Goal: Information Seeking & Learning: Learn about a topic

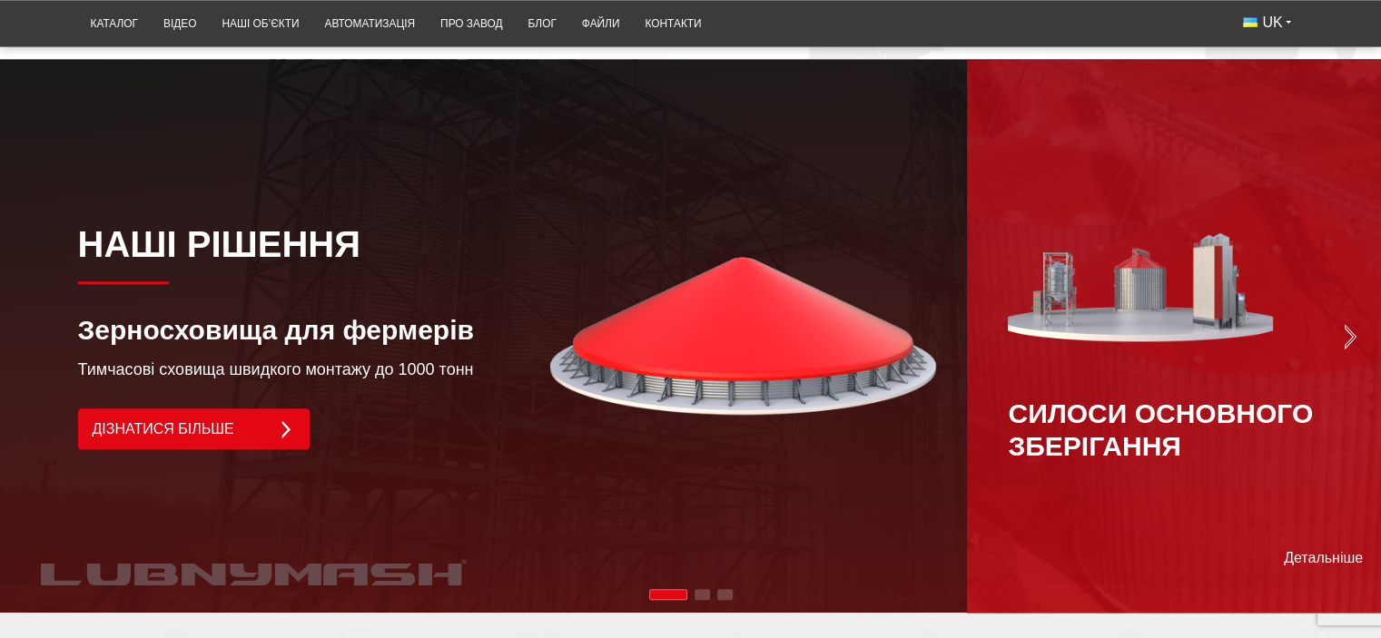
click at [1356, 324] on img "Next slide" at bounding box center [1349, 336] width 25 height 25
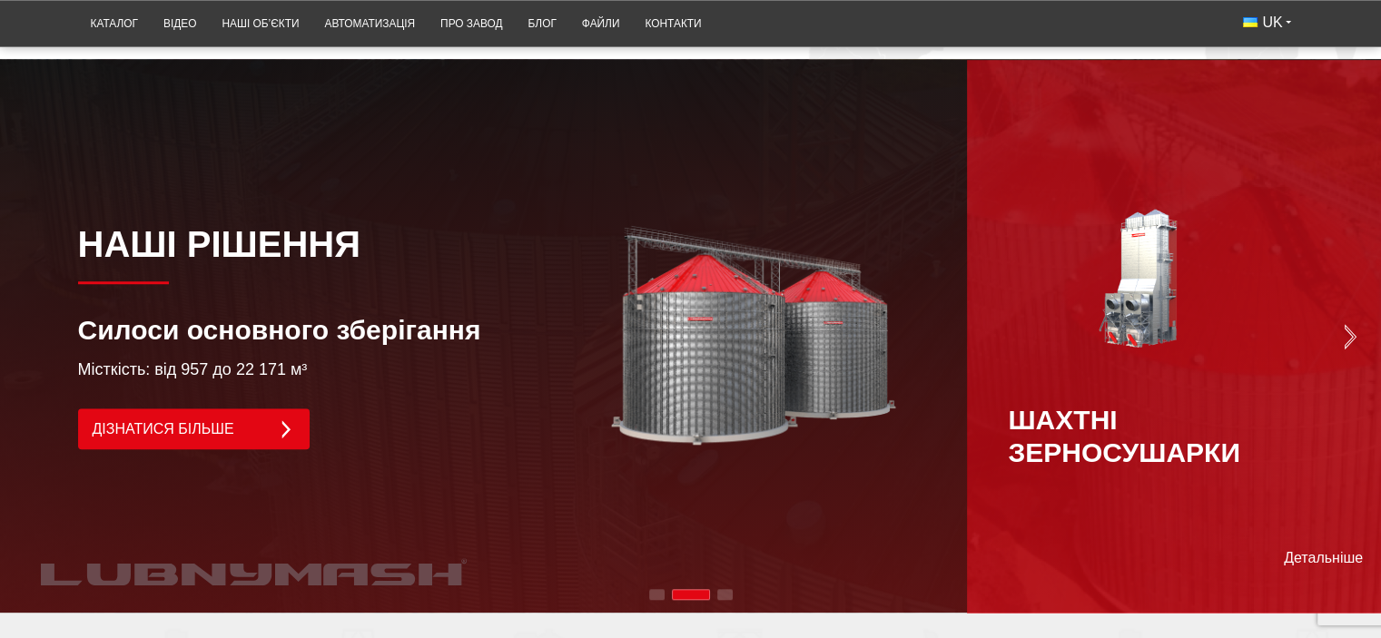
click at [1355, 324] on img "Next slide" at bounding box center [1349, 336] width 25 height 25
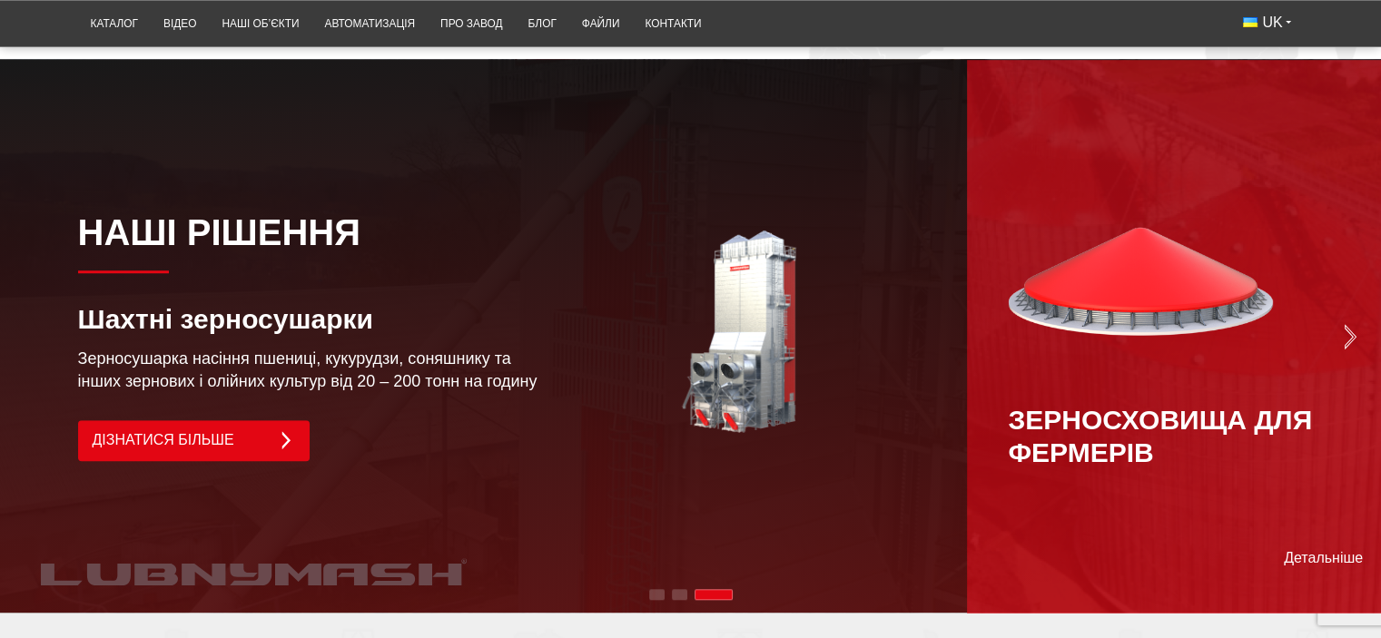
click at [1355, 324] on img "Next slide" at bounding box center [1349, 336] width 25 height 25
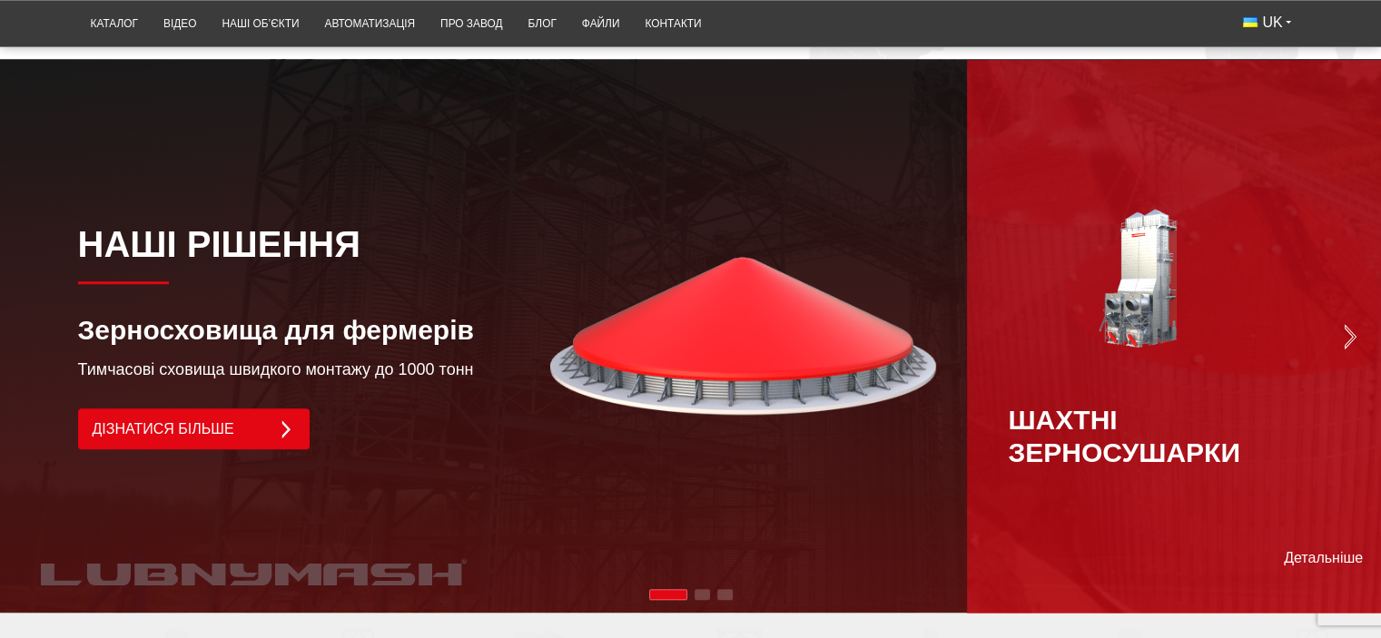
click at [1355, 324] on img "Next slide" at bounding box center [1349, 336] width 25 height 25
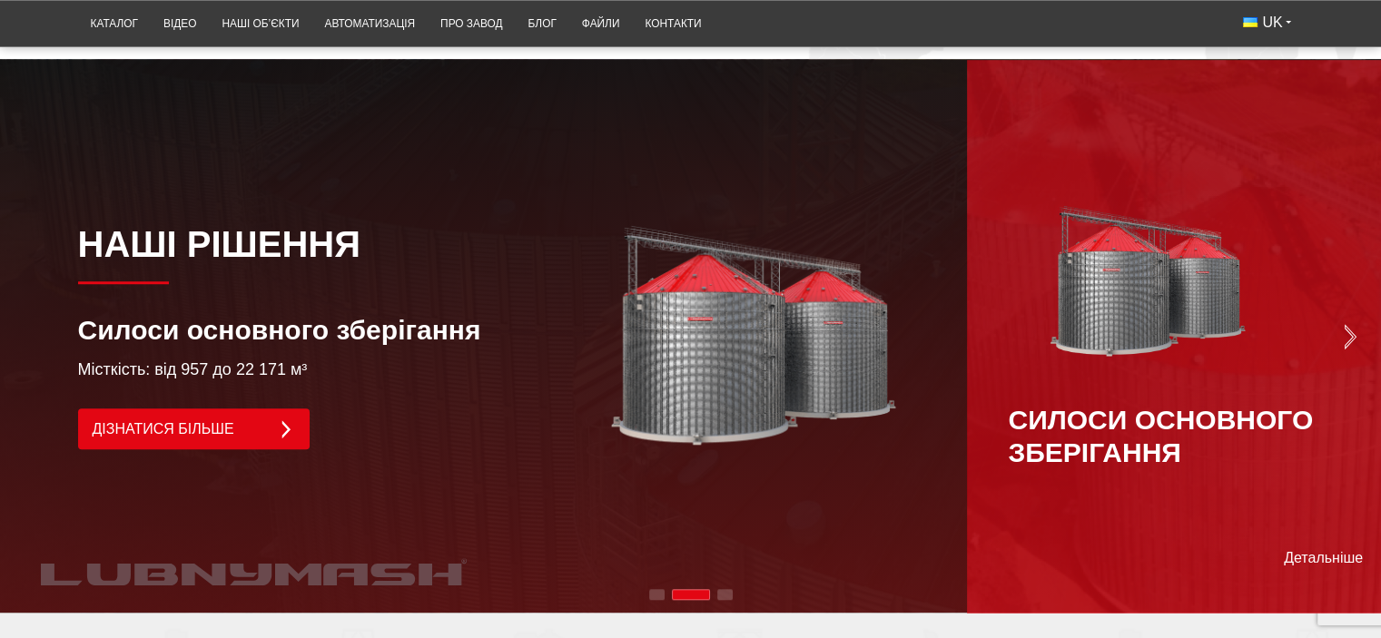
click at [1355, 324] on img "Next slide" at bounding box center [1349, 336] width 25 height 25
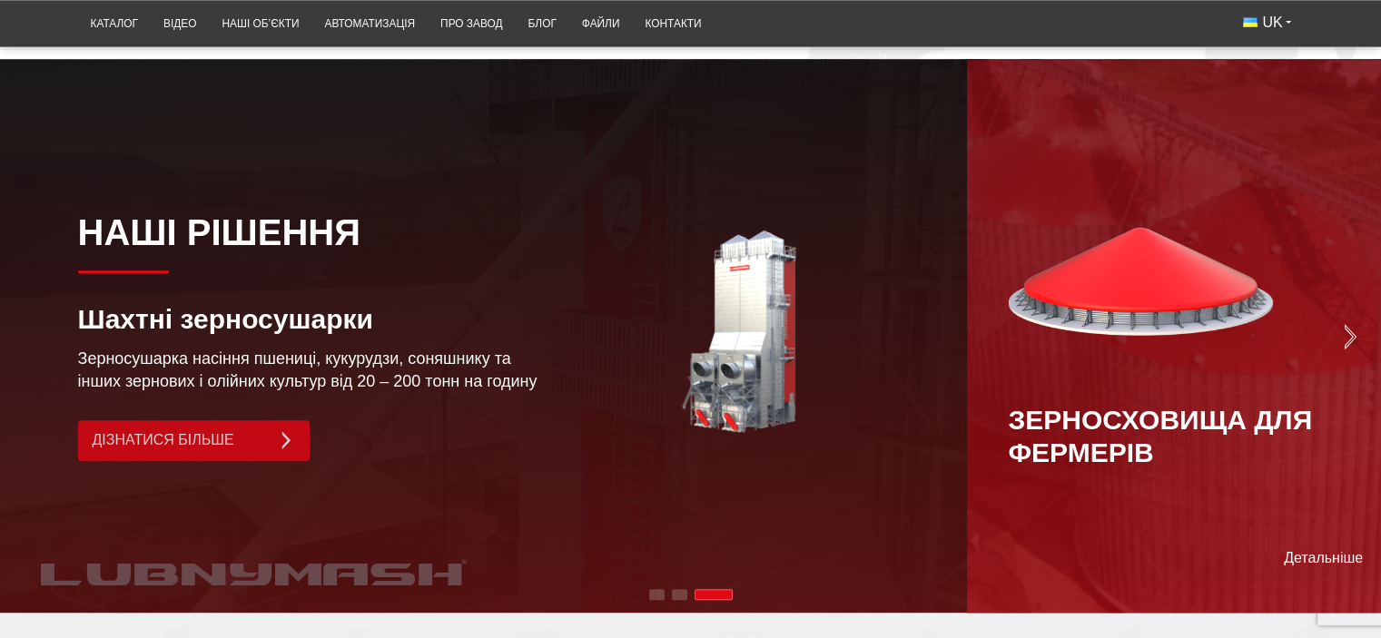
click at [236, 420] on link "Дізнатися більше" at bounding box center [194, 440] width 232 height 41
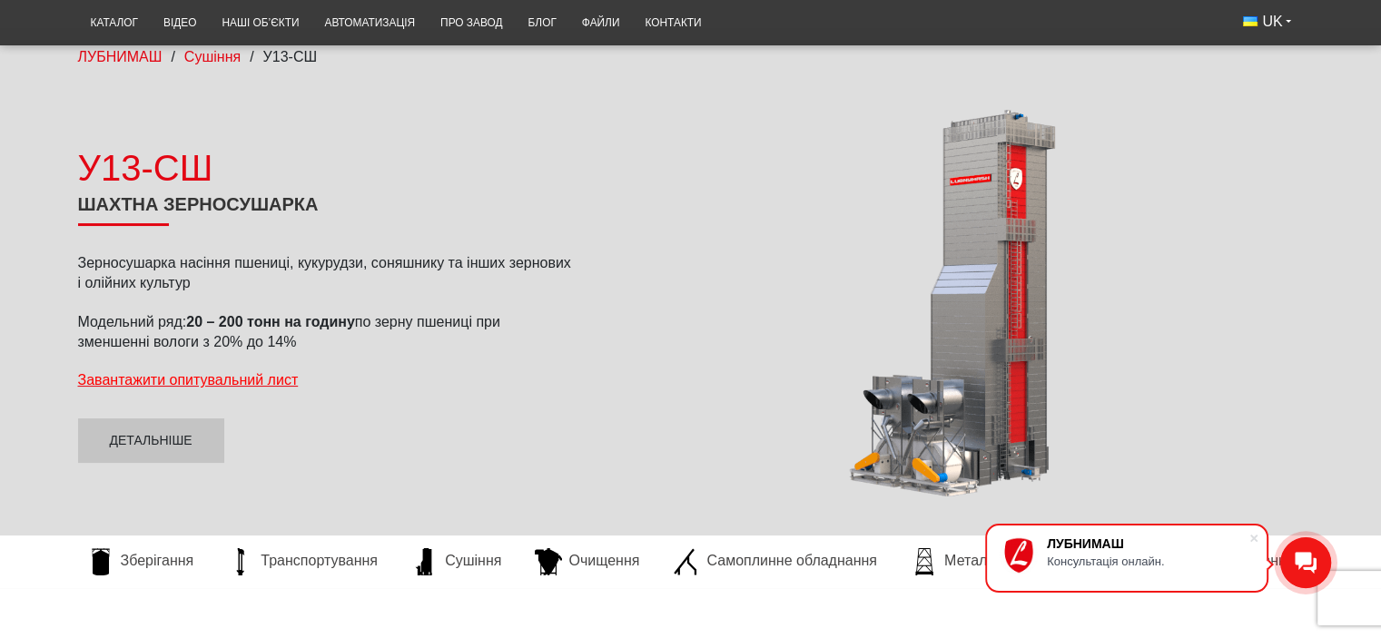
scroll to position [91, 0]
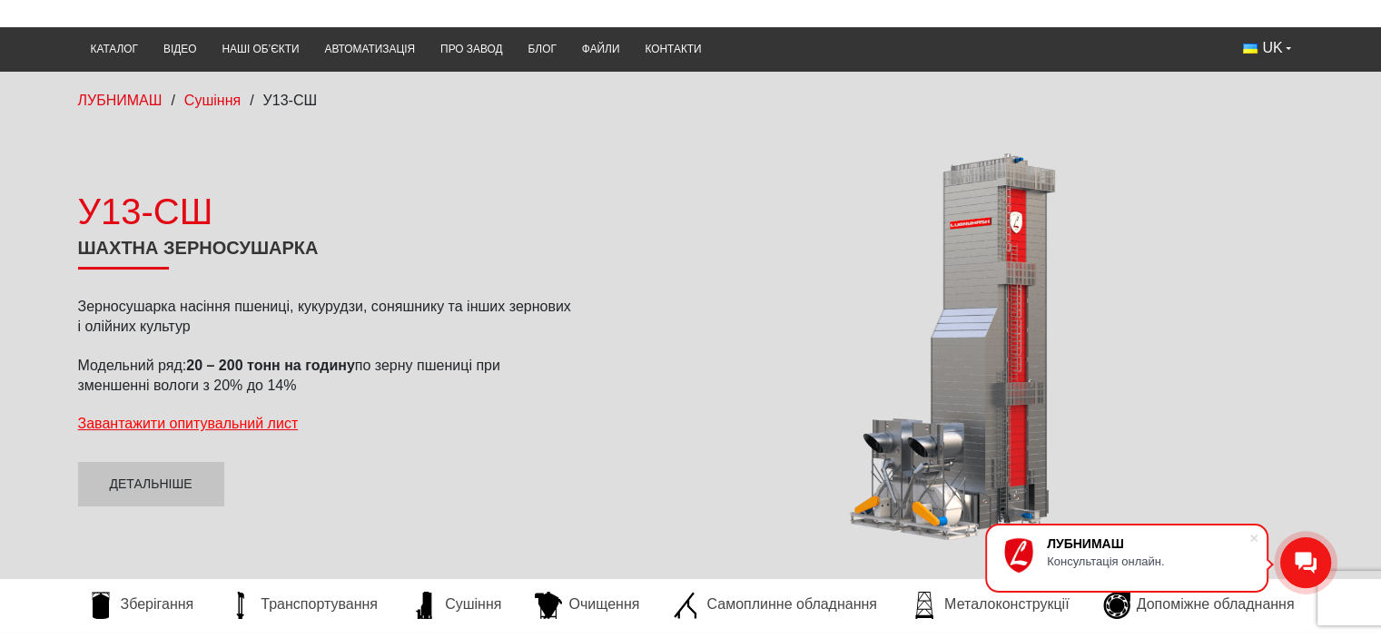
click at [1007, 358] on div at bounding box center [952, 347] width 704 height 410
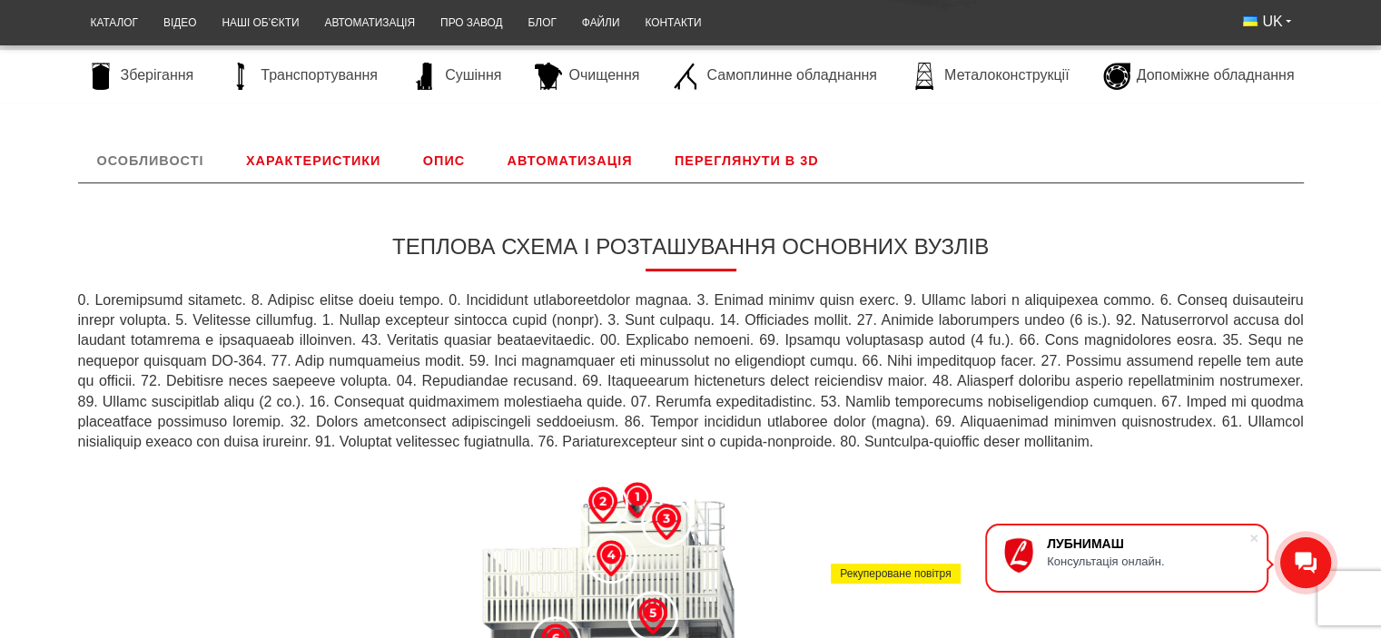
scroll to position [889, 0]
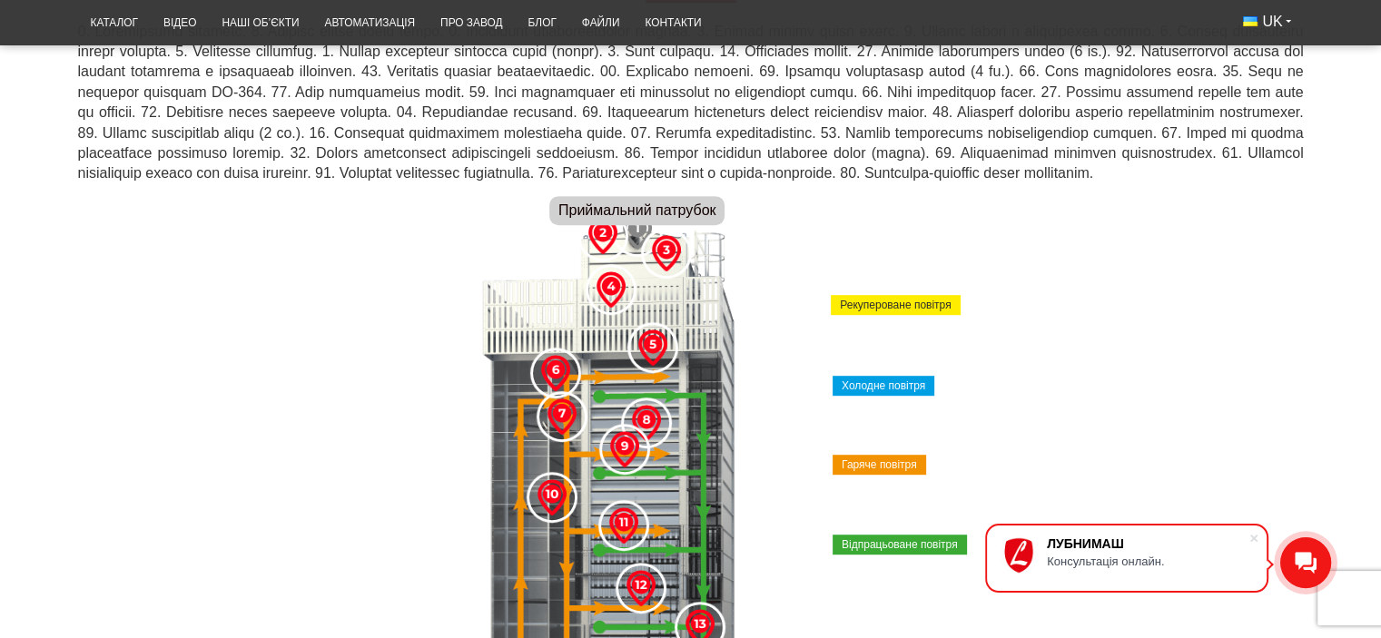
click at [636, 242] on img at bounding box center [637, 231] width 36 height 36
click at [636, 246] on img at bounding box center [637, 231] width 36 height 36
click at [599, 248] on img at bounding box center [603, 236] width 36 height 36
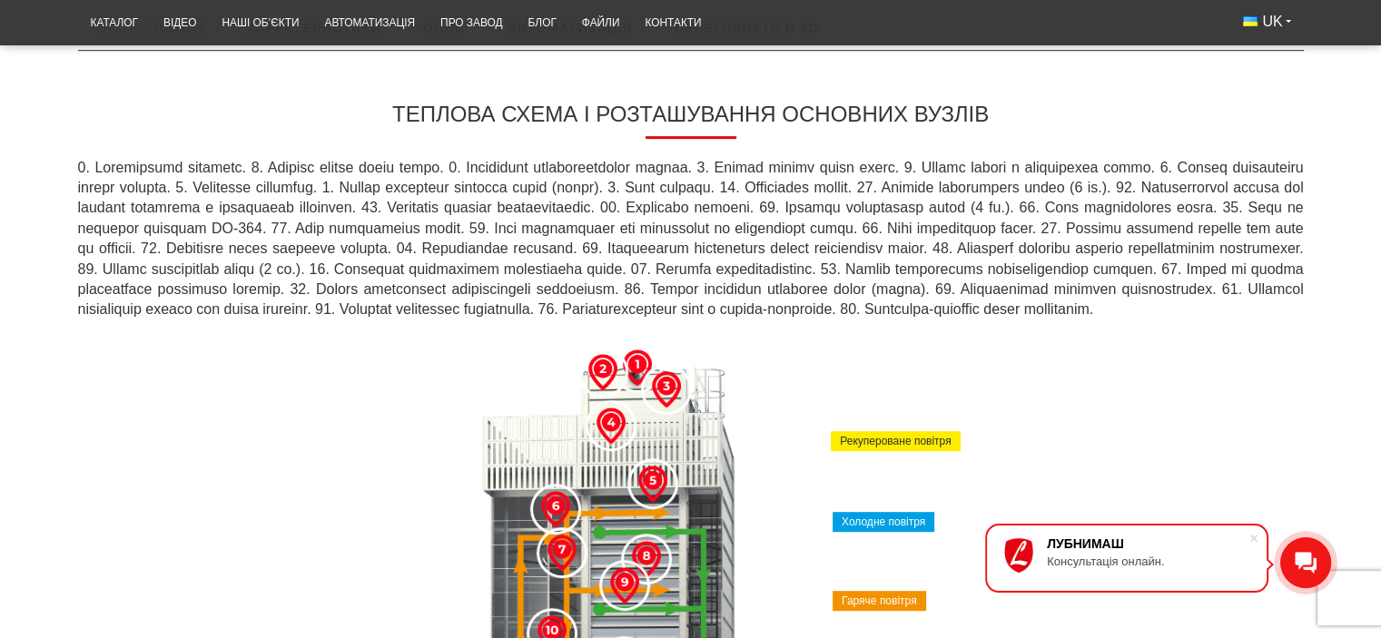
scroll to position [707, 0]
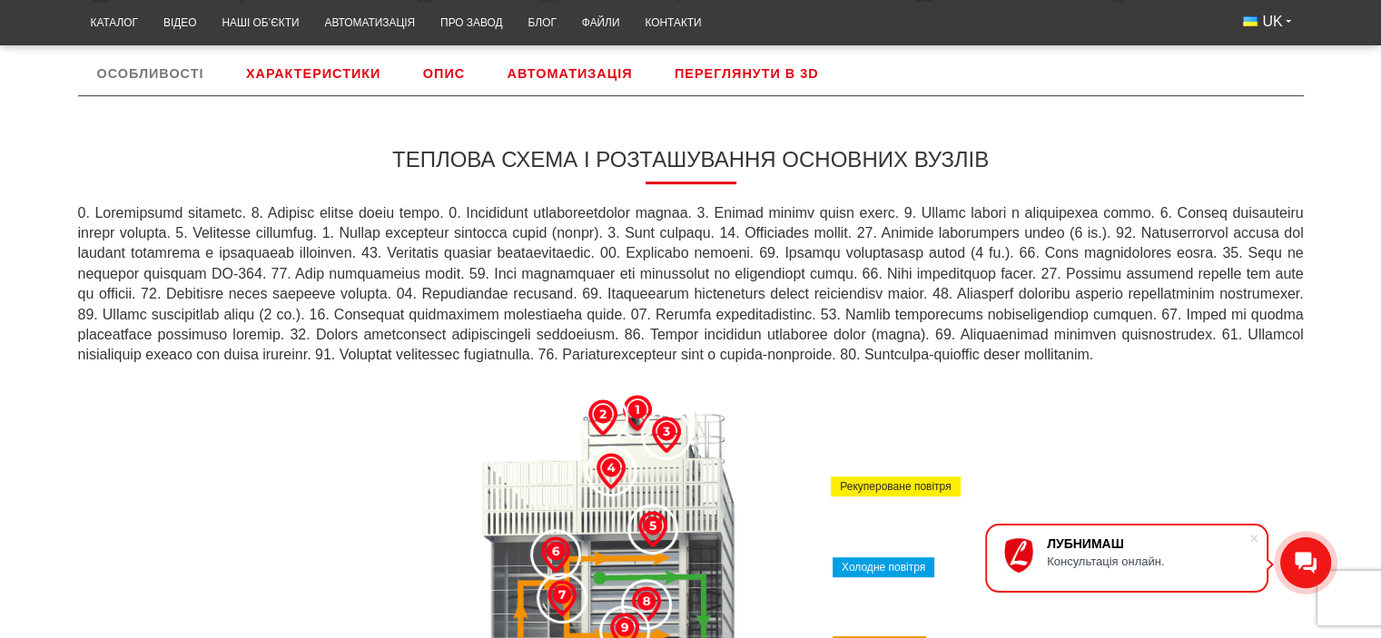
click at [712, 73] on link "Переглянути в 3D" at bounding box center [747, 74] width 182 height 44
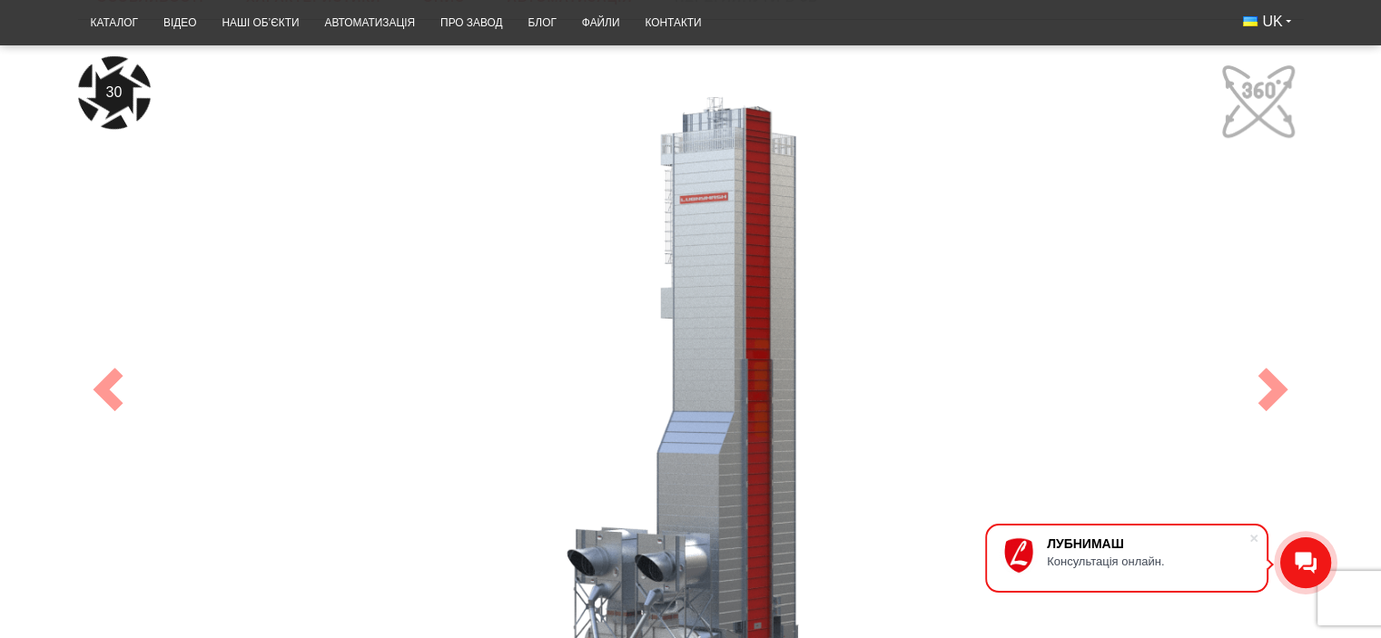
scroll to position [785, 0]
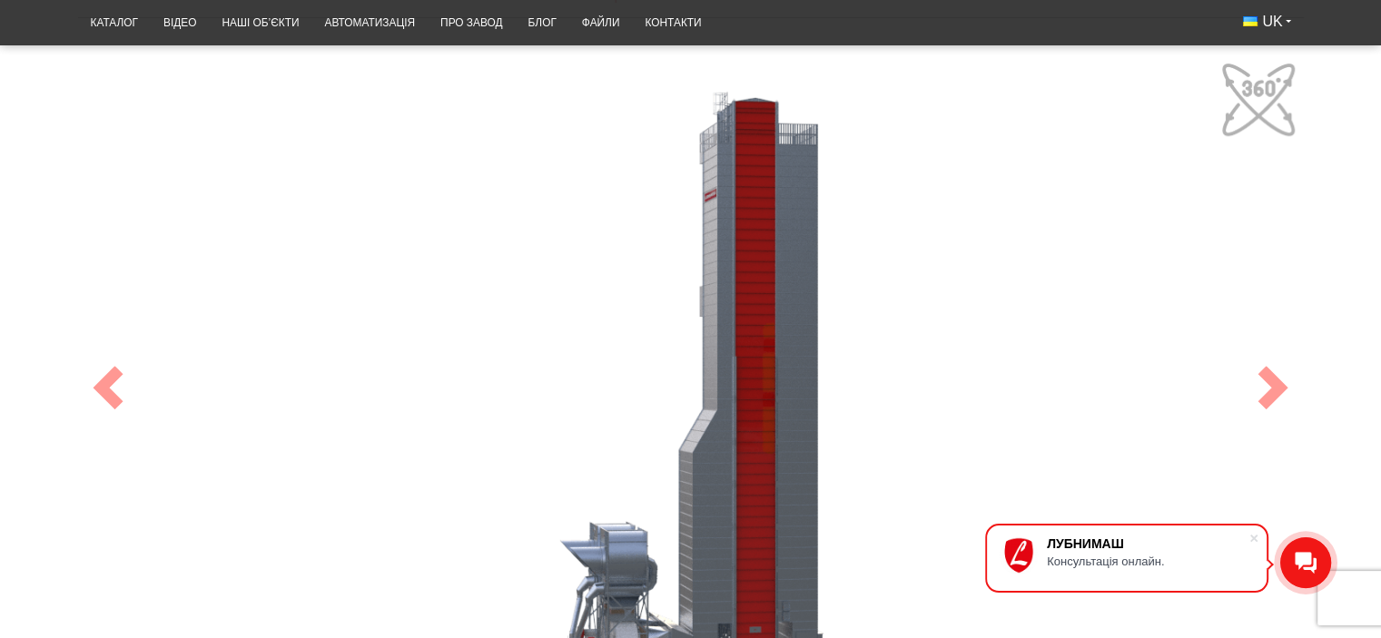
drag, startPoint x: 752, startPoint y: 261, endPoint x: 673, endPoint y: 199, distance: 100.8
click at [673, 199] on div "100" at bounding box center [691, 387] width 1226 height 667
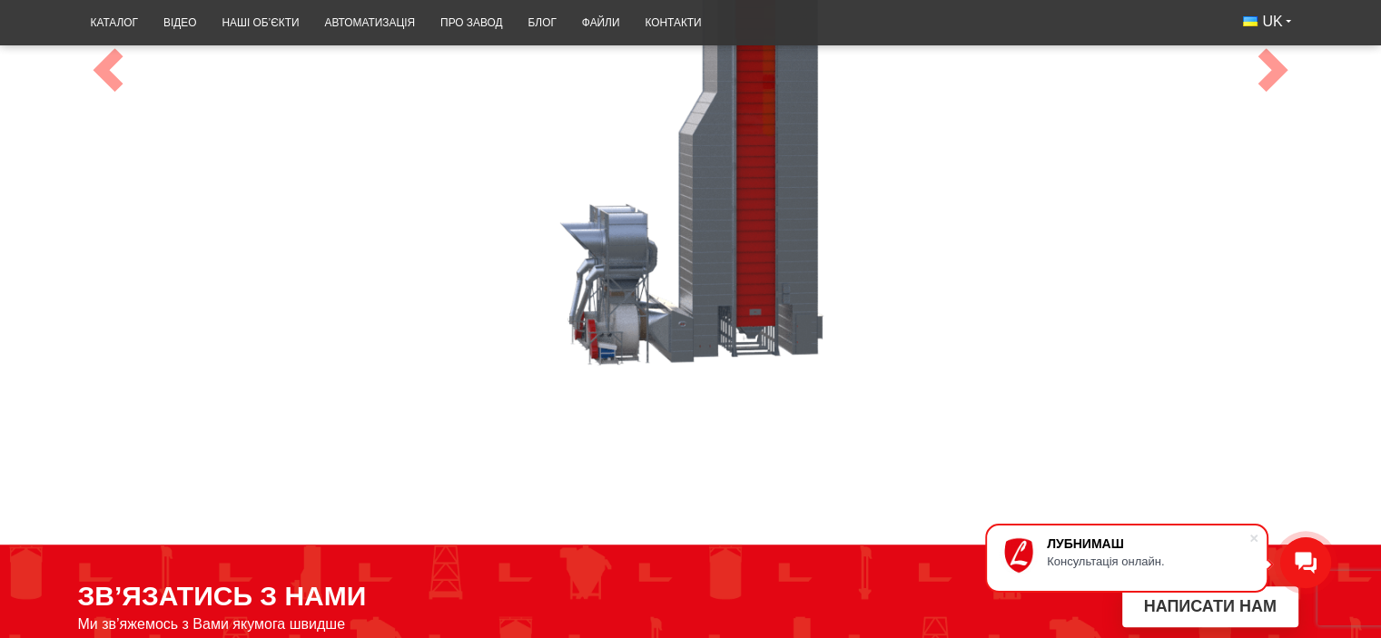
scroll to position [876, 0]
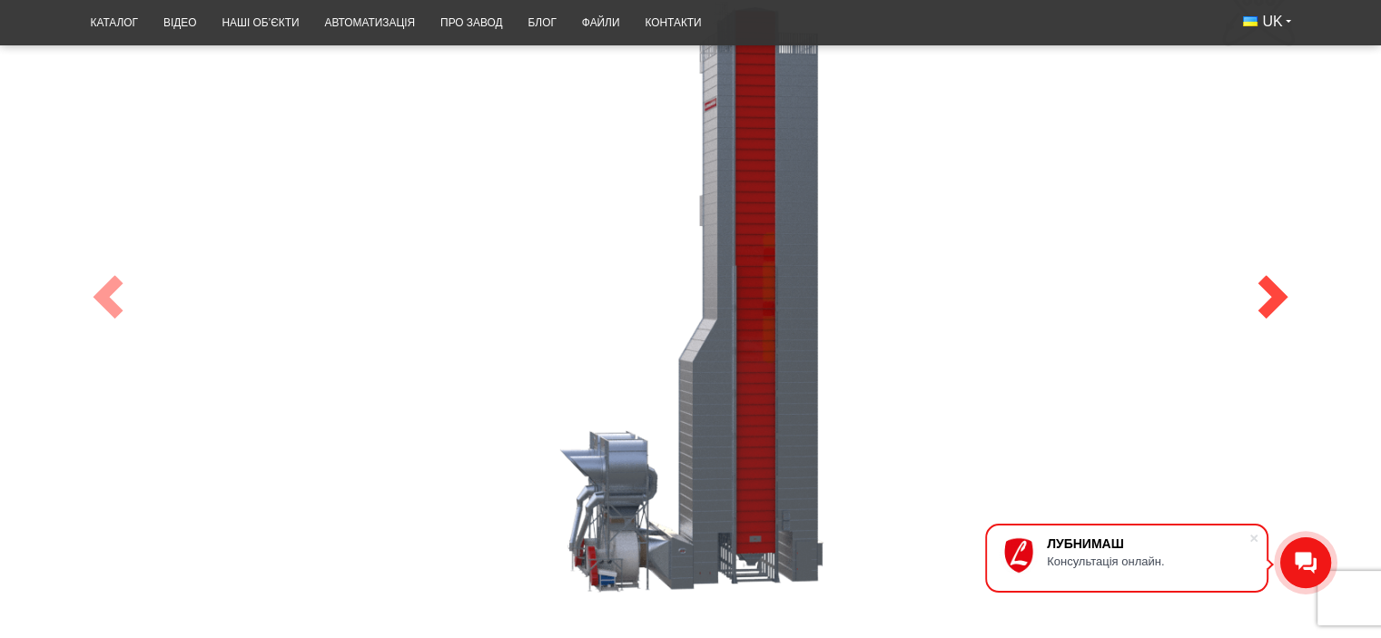
click at [1263, 286] on span at bounding box center [1273, 297] width 44 height 44
click at [1277, 288] on span at bounding box center [1273, 297] width 44 height 44
click at [1284, 293] on span at bounding box center [1273, 297] width 44 height 44
click at [98, 313] on span at bounding box center [108, 297] width 44 height 44
drag, startPoint x: 105, startPoint y: 305, endPoint x: 143, endPoint y: 305, distance: 38.1
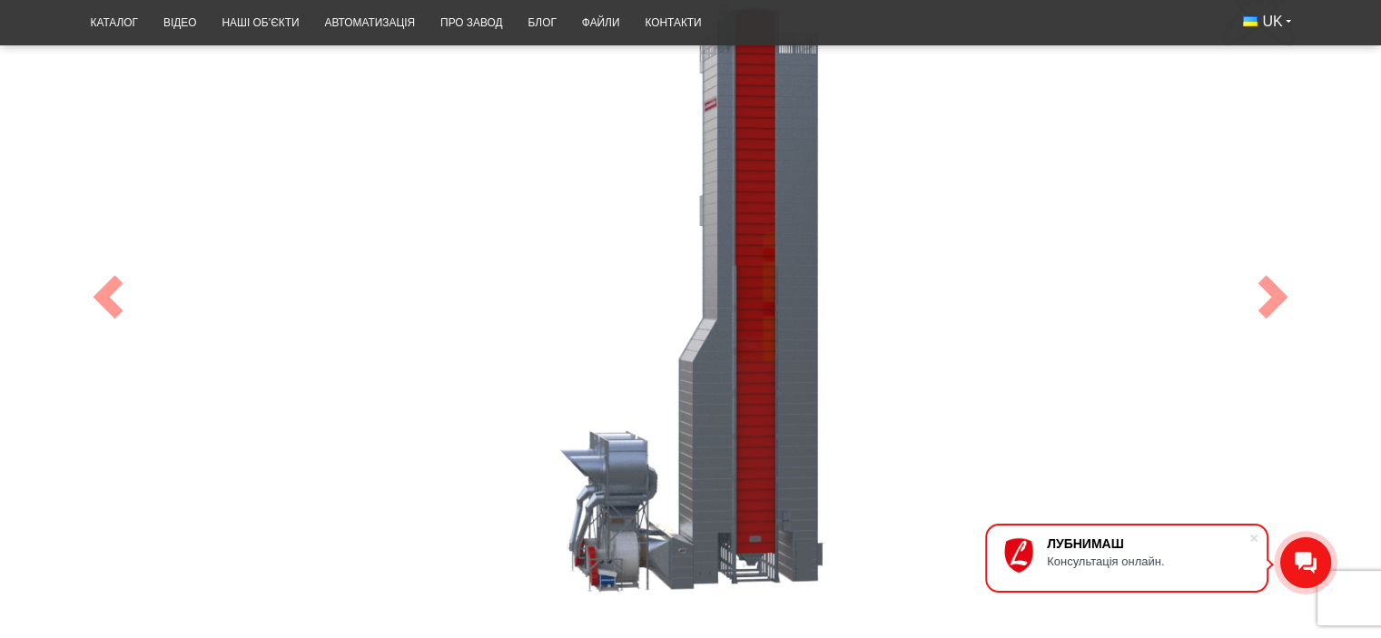
click at [105, 304] on span at bounding box center [108, 297] width 44 height 44
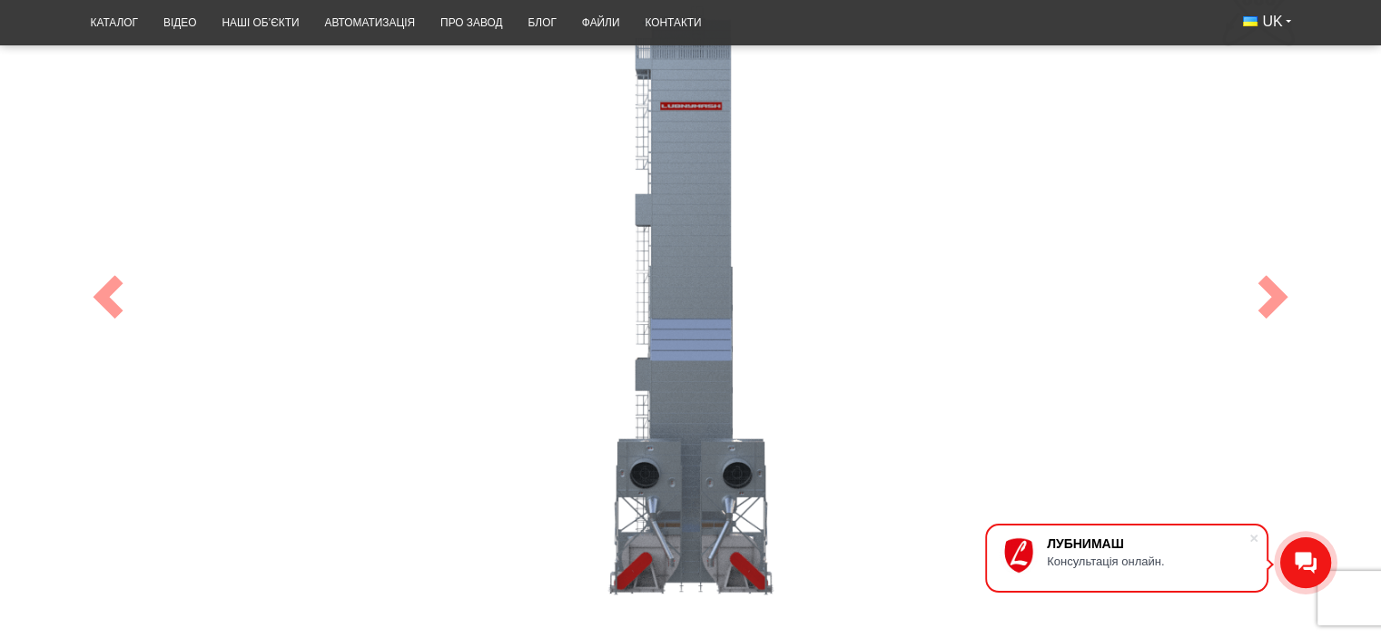
drag, startPoint x: 686, startPoint y: 462, endPoint x: 833, endPoint y: 271, distance: 240.3
click at [833, 271] on div "100" at bounding box center [691, 297] width 1226 height 667
drag, startPoint x: 690, startPoint y: 499, endPoint x: 690, endPoint y: 415, distance: 84.4
click at [690, 415] on div "100" at bounding box center [691, 297] width 1226 height 667
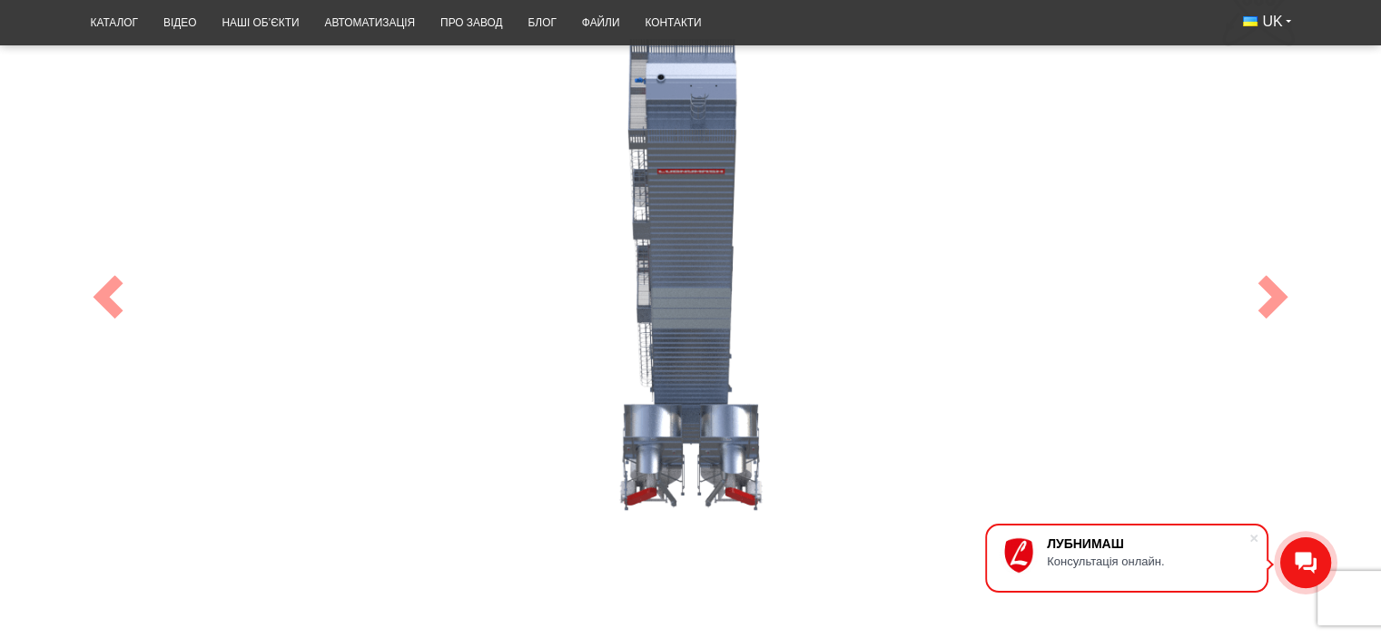
drag, startPoint x: 692, startPoint y: 370, endPoint x: 712, endPoint y: 600, distance: 231.5
click at [712, 600] on div "100" at bounding box center [691, 297] width 1226 height 667
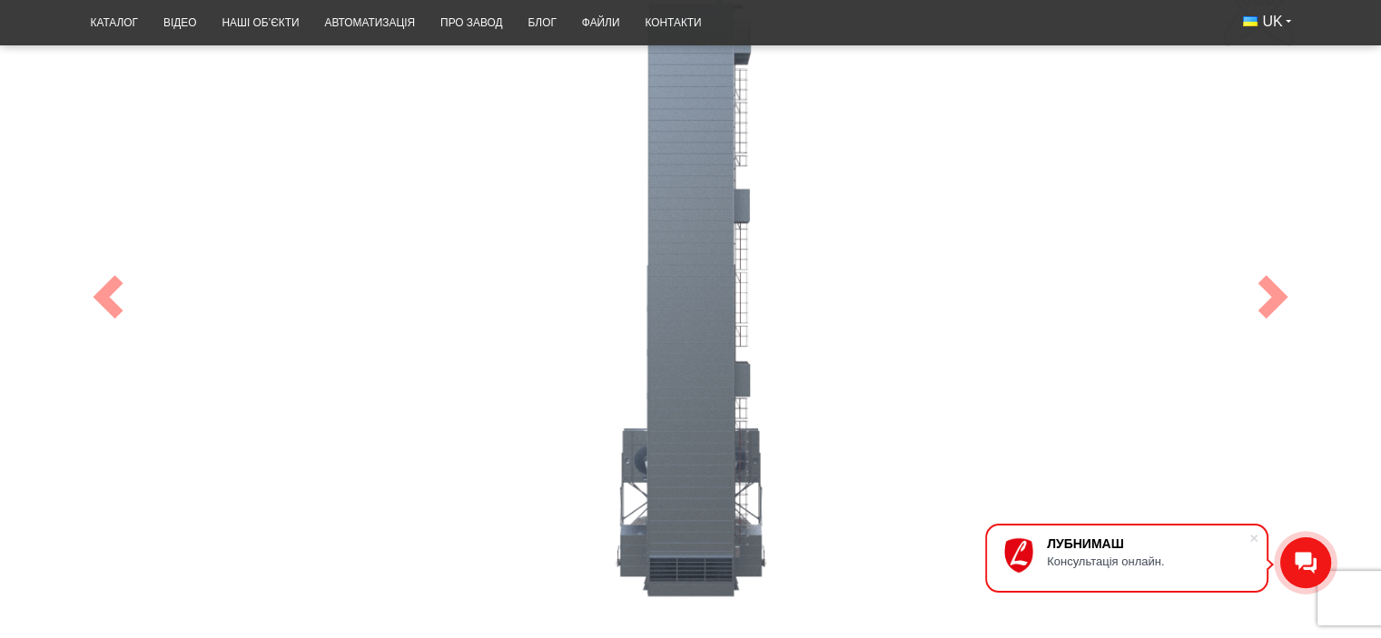
drag, startPoint x: 676, startPoint y: 253, endPoint x: 867, endPoint y: 271, distance: 191.4
click at [867, 271] on div "100" at bounding box center [691, 297] width 1226 height 667
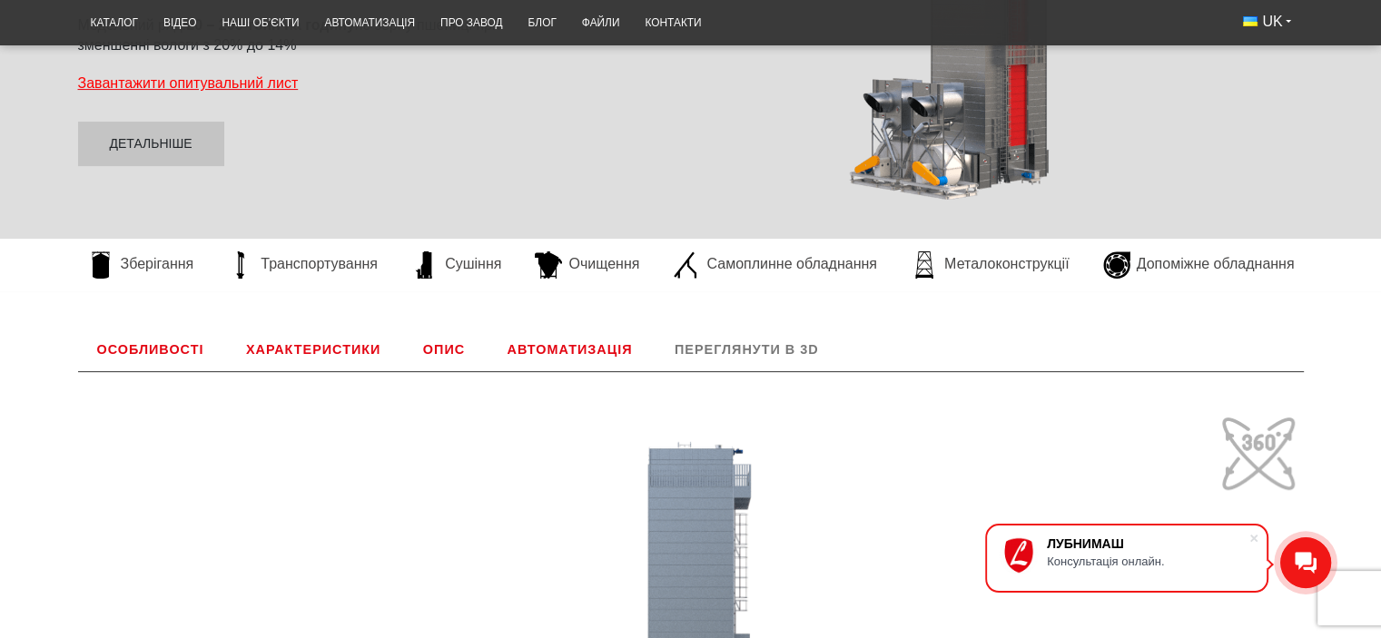
scroll to position [422, 0]
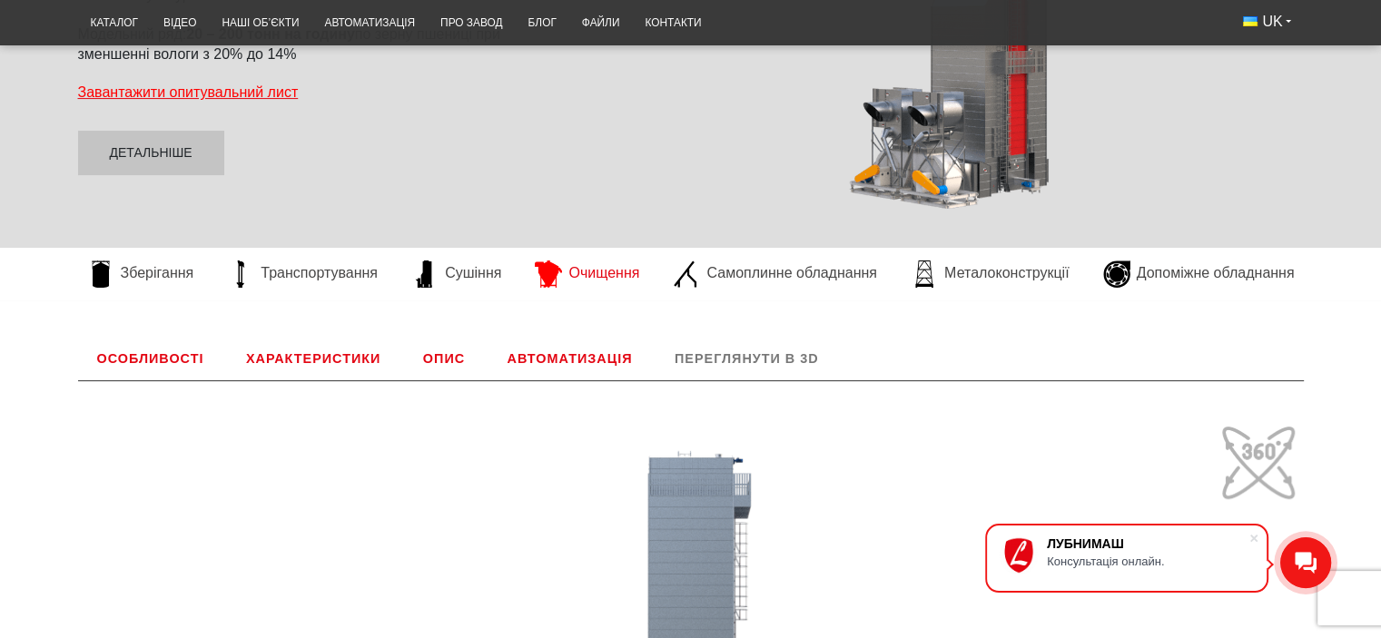
click at [570, 269] on span "Очищення" at bounding box center [603, 273] width 71 height 20
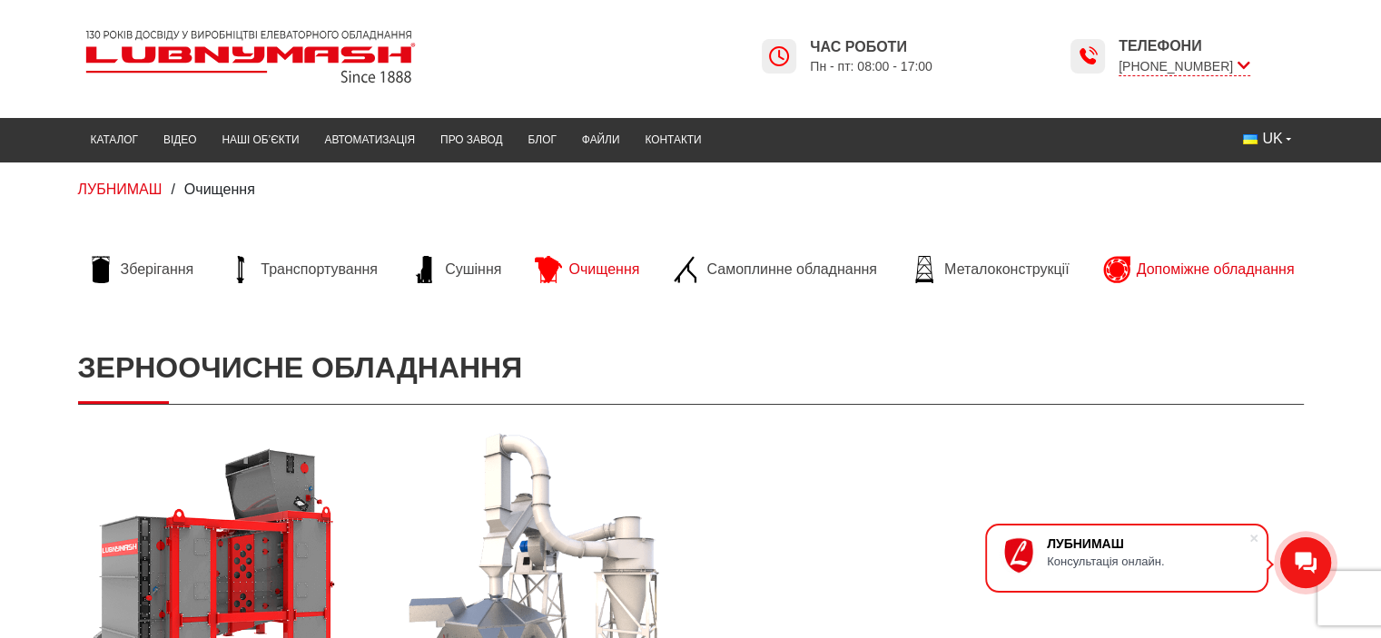
click at [1169, 268] on span "Допоміжне обладнання" at bounding box center [1216, 270] width 158 height 20
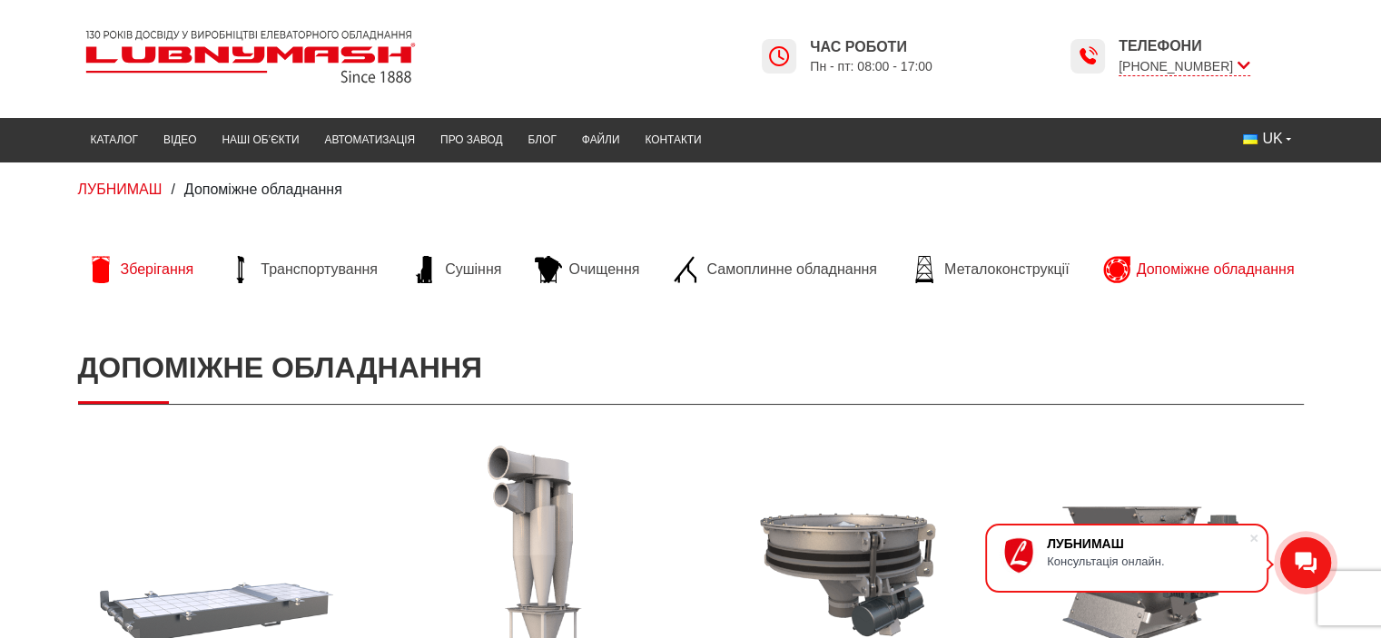
click at [157, 277] on span "Зберігання" at bounding box center [158, 270] width 74 height 20
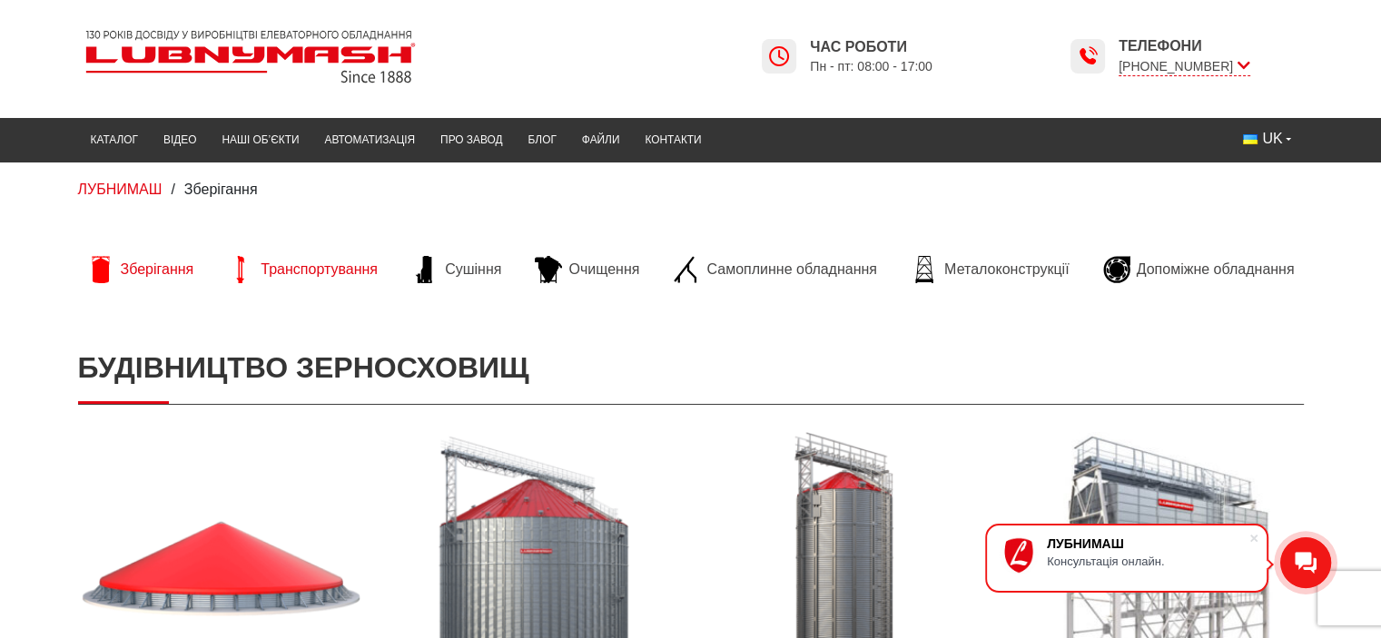
click at [293, 269] on span "Транспортування" at bounding box center [319, 270] width 117 height 20
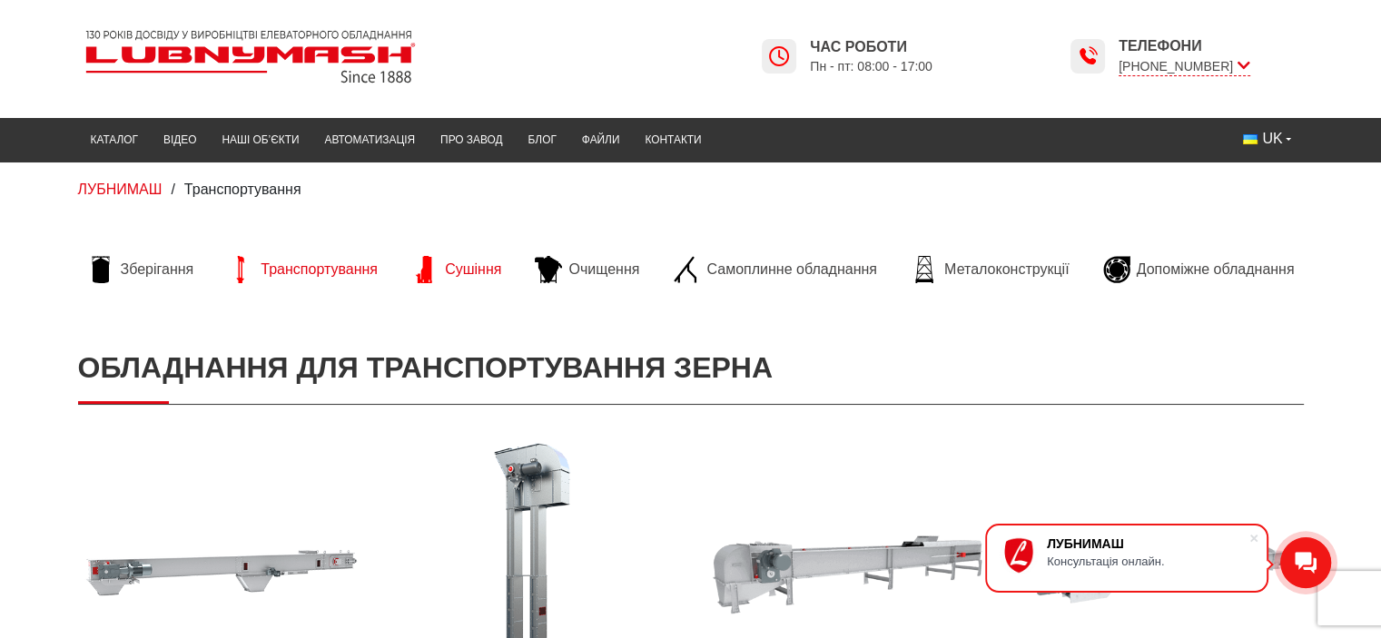
click at [473, 283] on li "Сушіння" at bounding box center [456, 269] width 108 height 53
click at [476, 279] on span "Сушіння" at bounding box center [473, 270] width 56 height 20
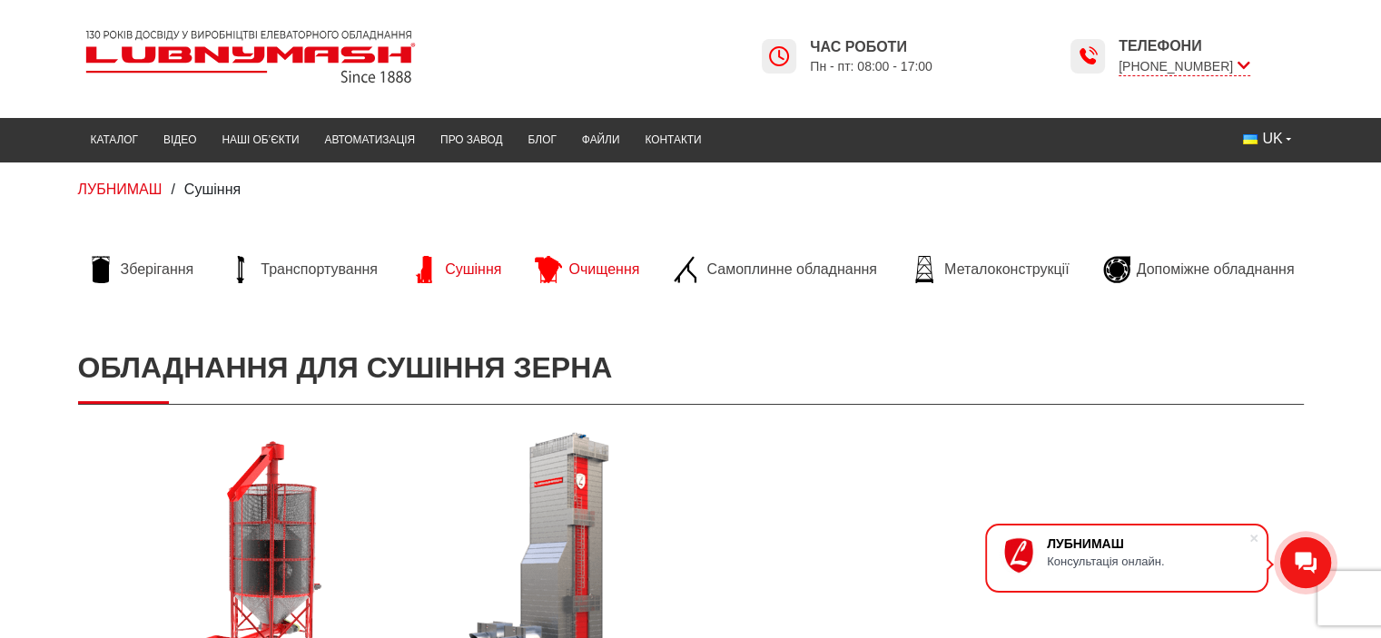
click at [620, 272] on span "Очищення" at bounding box center [603, 270] width 71 height 20
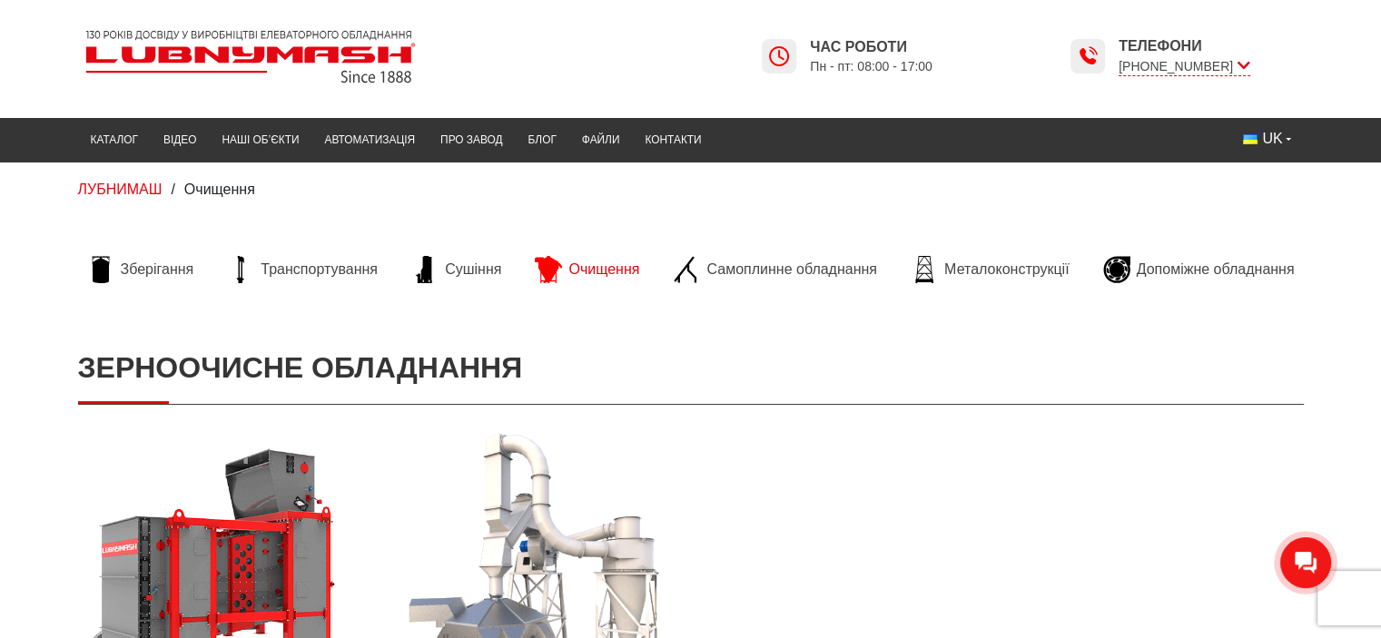
click at [741, 285] on li "Самоплинне обладнання" at bounding box center [775, 269] width 222 height 53
click at [748, 278] on span "Самоплинне обладнання" at bounding box center [791, 270] width 170 height 20
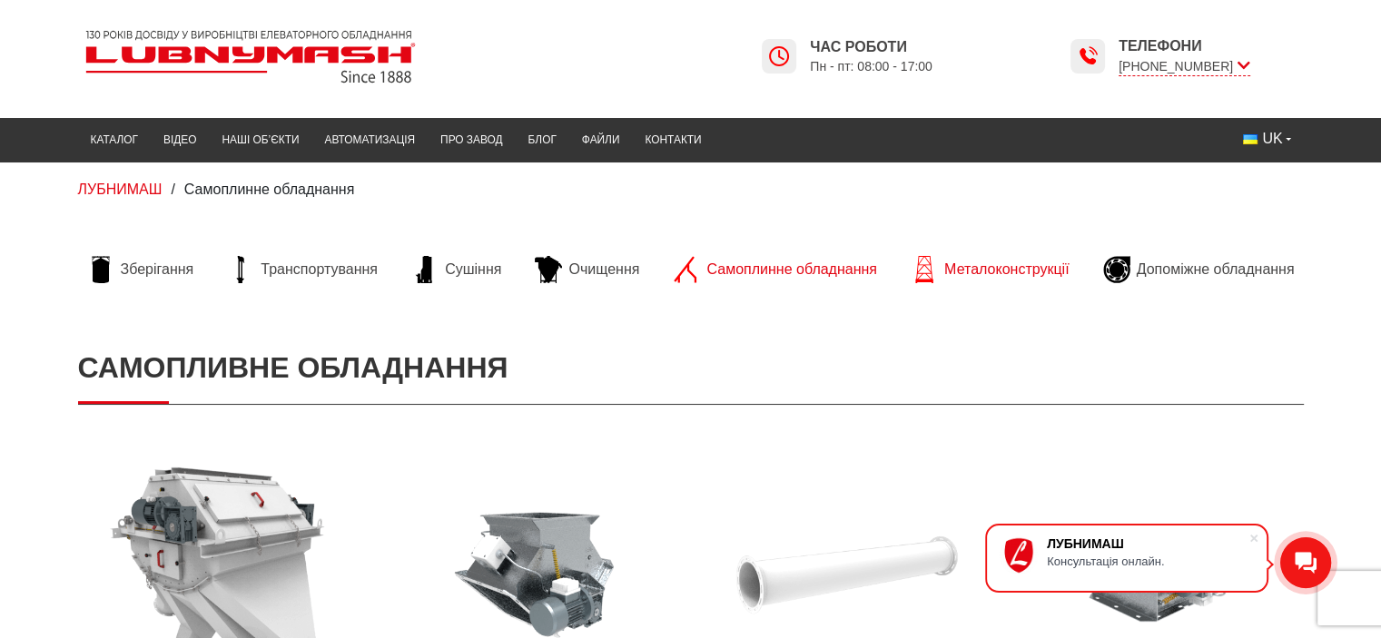
click at [946, 268] on span "Металоконструкції" at bounding box center [1006, 270] width 124 height 20
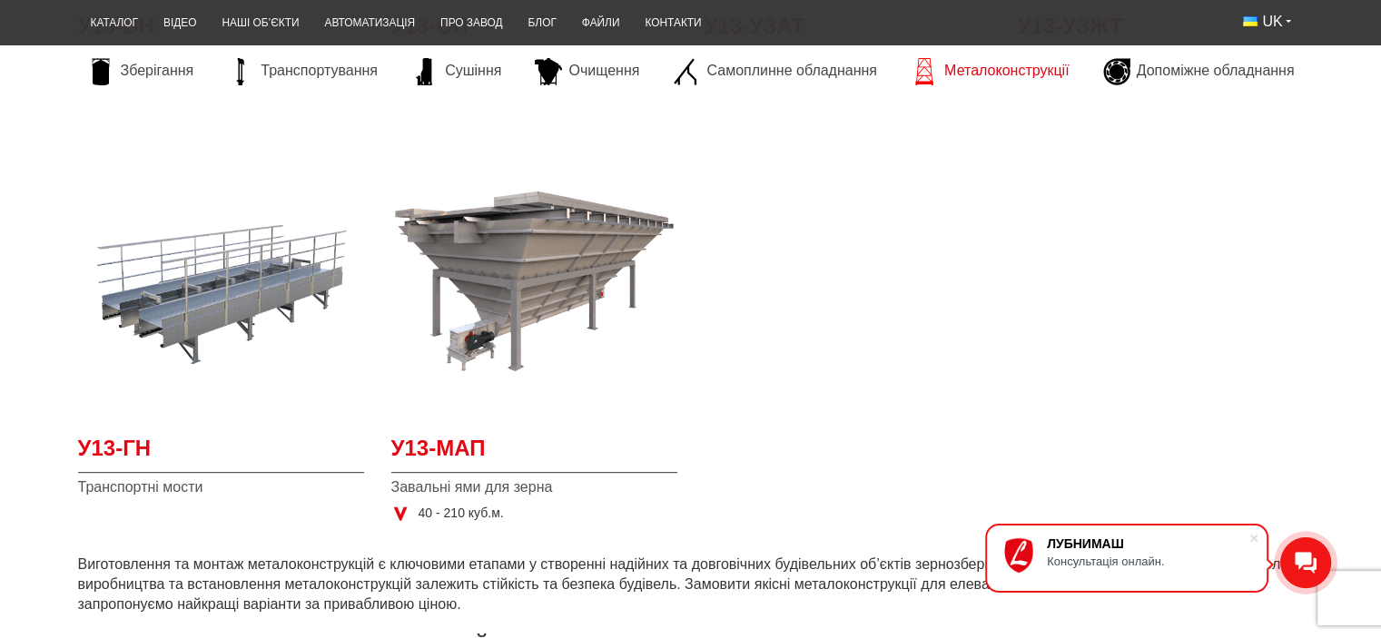
scroll to position [726, 0]
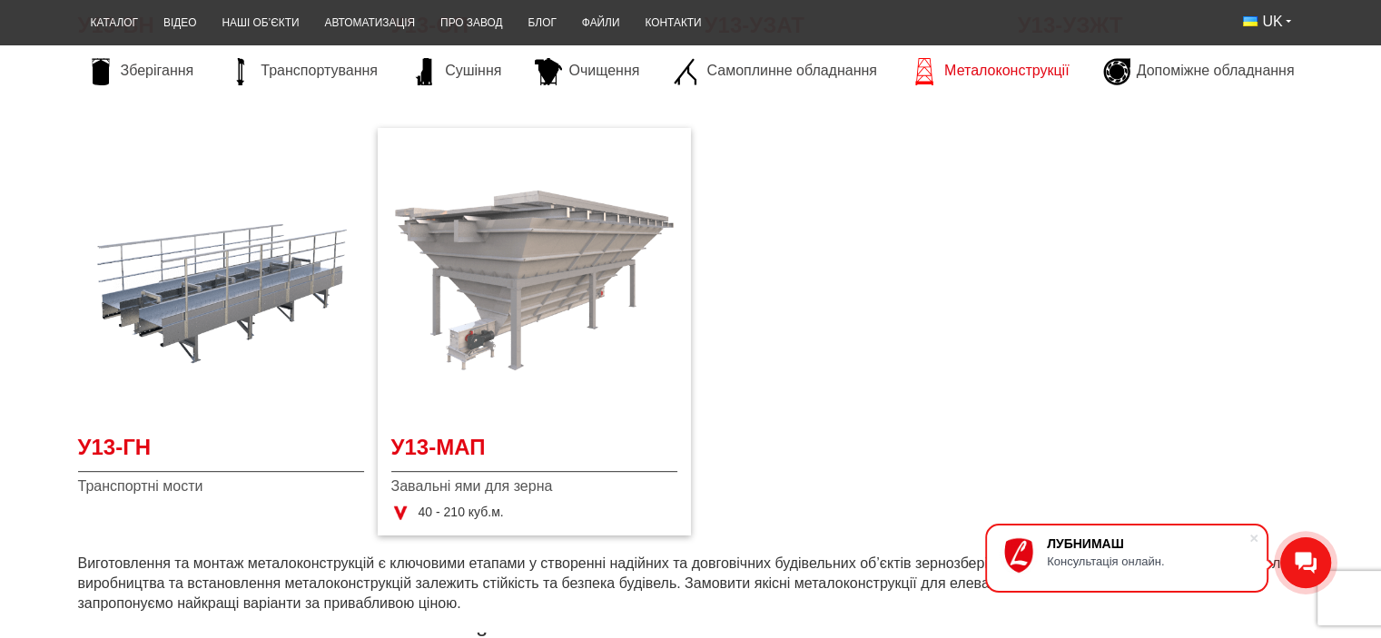
click at [488, 231] on img at bounding box center [534, 280] width 286 height 286
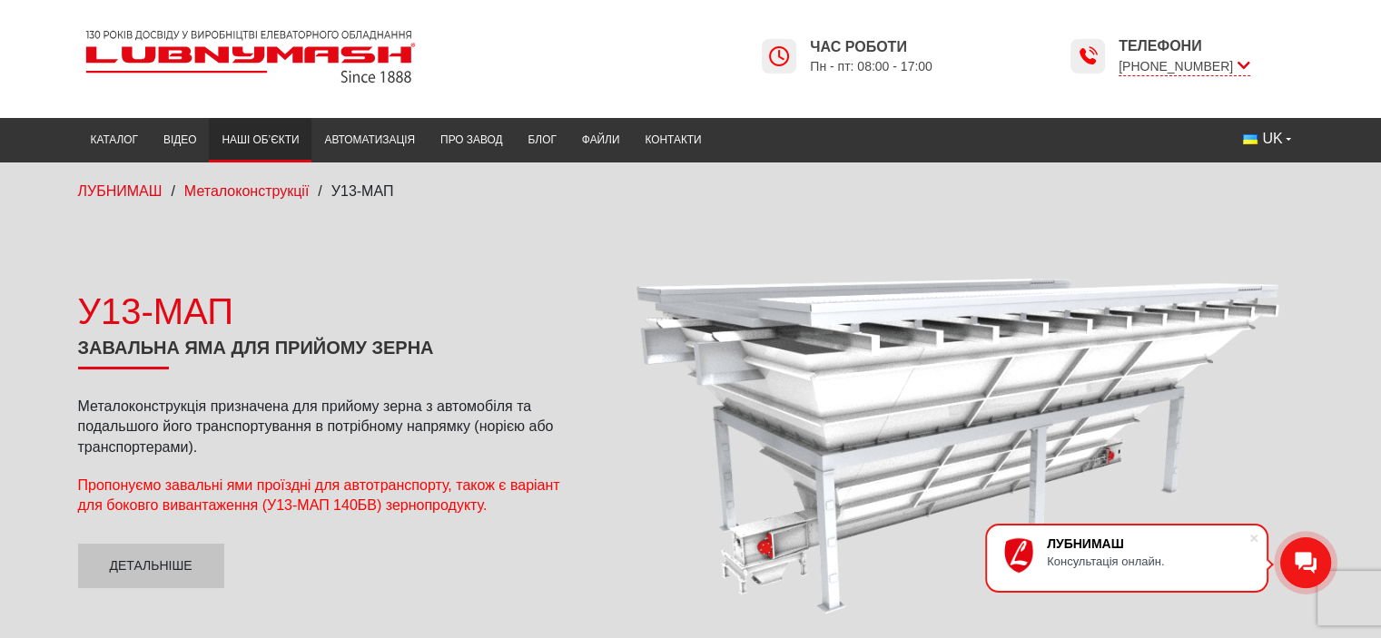
click at [267, 138] on link "Наші об’єкти" at bounding box center [260, 140] width 103 height 35
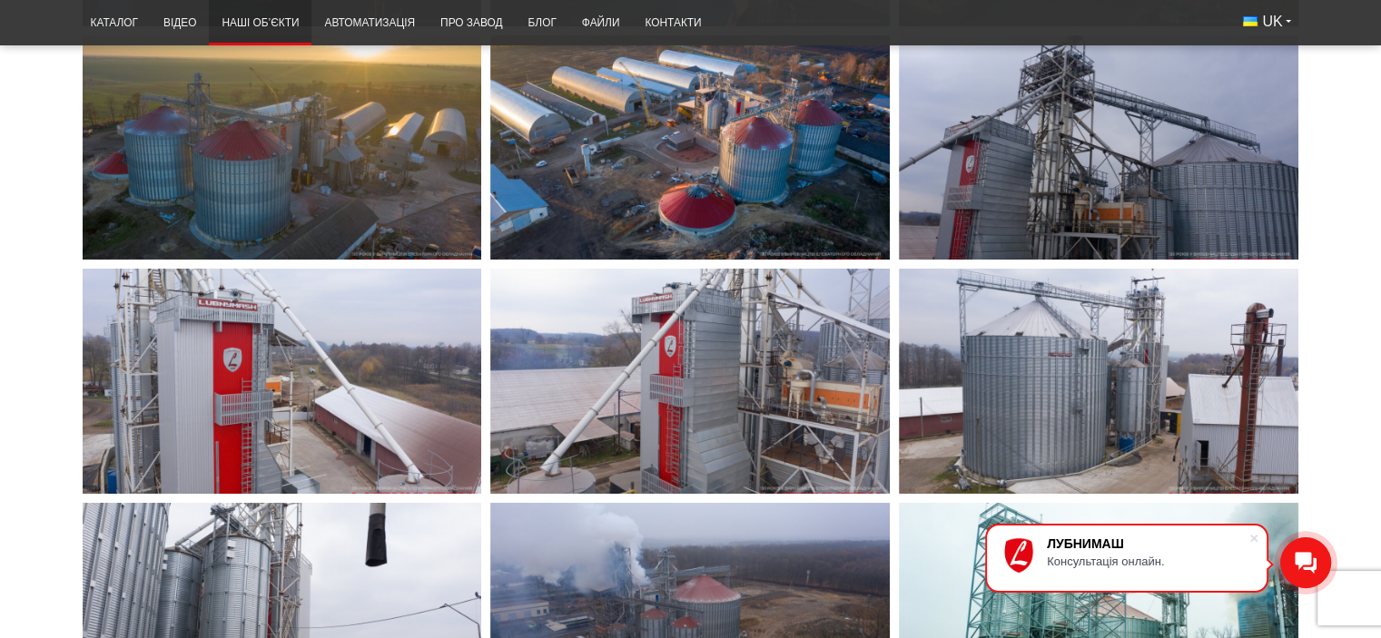
scroll to position [6265, 0]
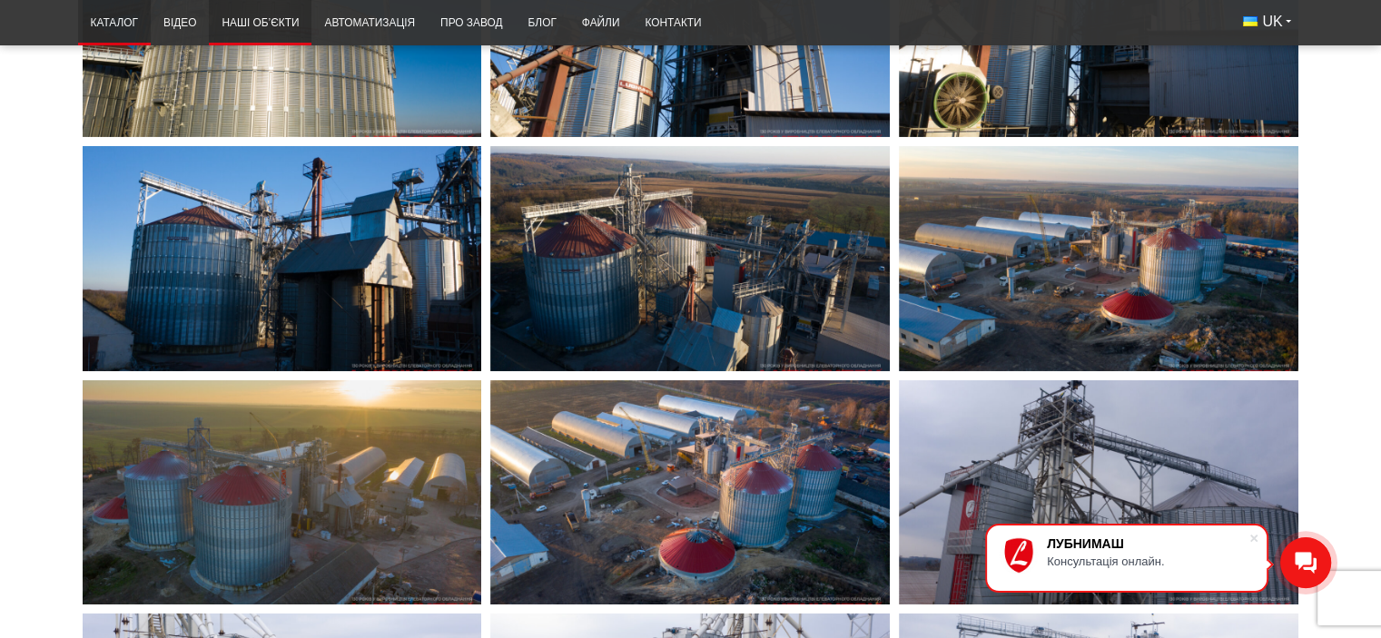
click at [126, 21] on link "Каталог" at bounding box center [114, 22] width 73 height 35
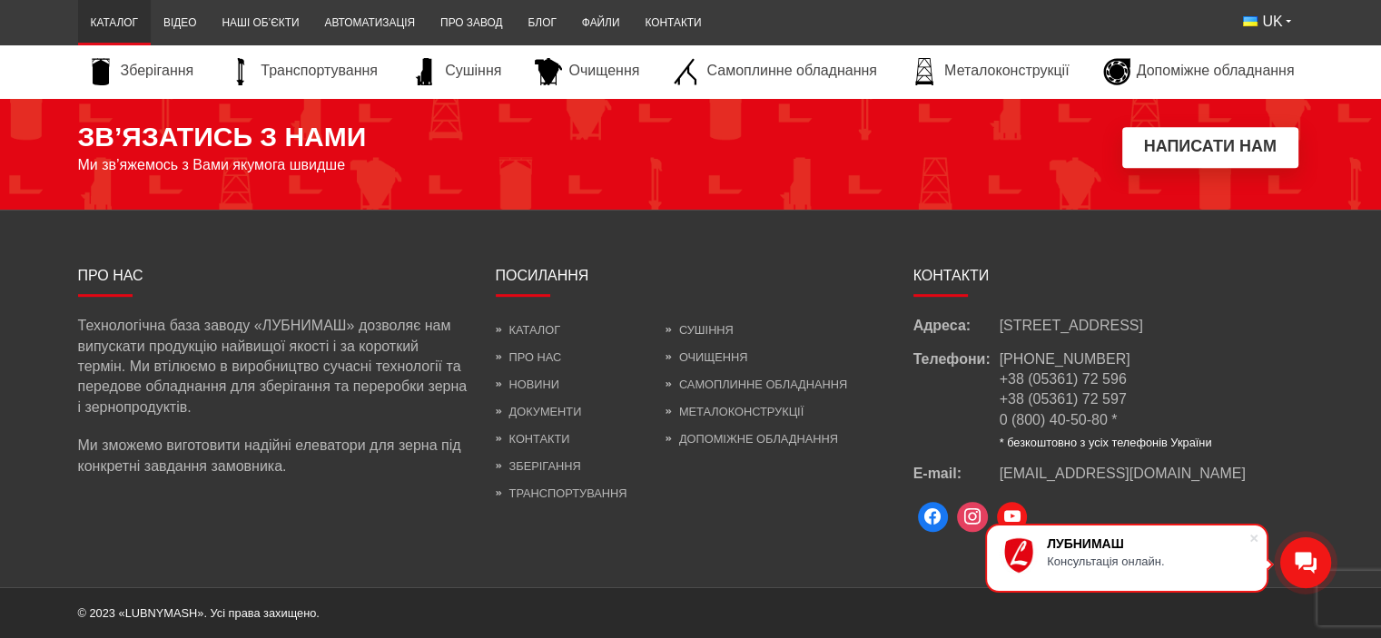
scroll to position [7731, 0]
